Goal: Transaction & Acquisition: Purchase product/service

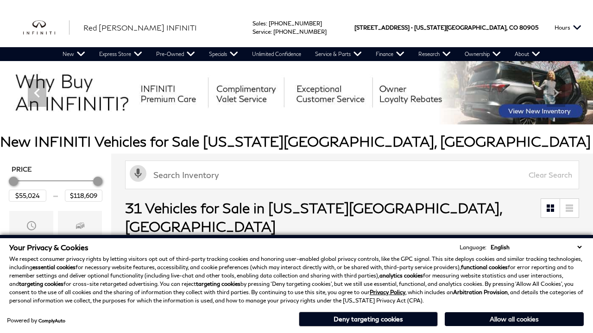
click at [514, 319] on button "Allow all cookies" at bounding box center [513, 320] width 139 height 14
